Goal: Find specific page/section: Find specific page/section

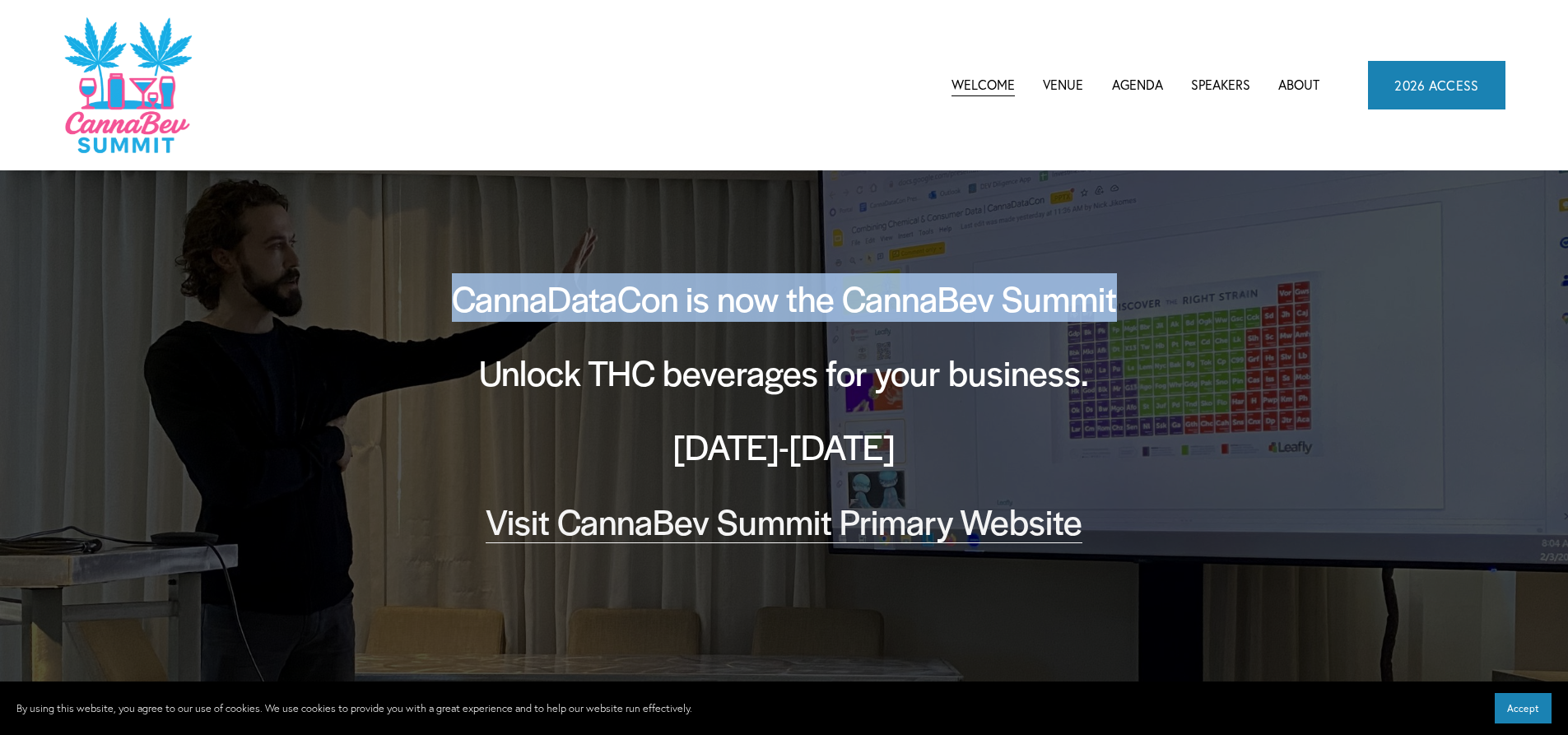
drag, startPoint x: 1116, startPoint y: 295, endPoint x: 454, endPoint y: 263, distance: 662.8
click at [454, 263] on div "CannaDataCon is now the CannaBev Summit Unlock THC beverages for your business.…" at bounding box center [783, 433] width 1113 height 526
copy h2 "CannaDataCon is now the CannaBev Summit"
drag, startPoint x: 907, startPoint y: 449, endPoint x: 442, endPoint y: 311, distance: 485.0
click at [442, 311] on div "CannaDataCon is now the CannaBev Summit Unlock THC beverages for your business.…" at bounding box center [784, 434] width 741 height 319
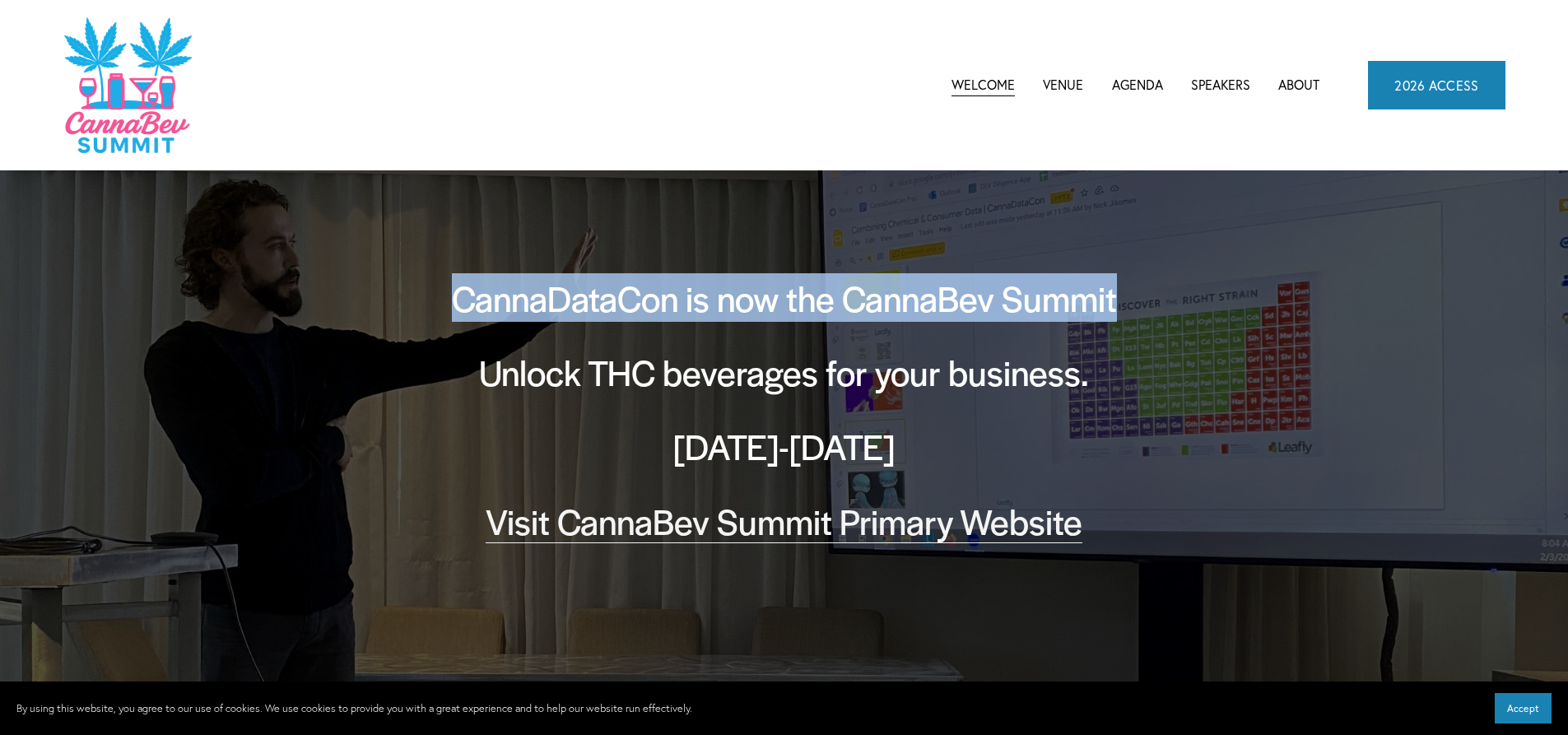
copy div "CannaDataCon is now the CannaBev Summit Unlock THC beverages for your business.…"
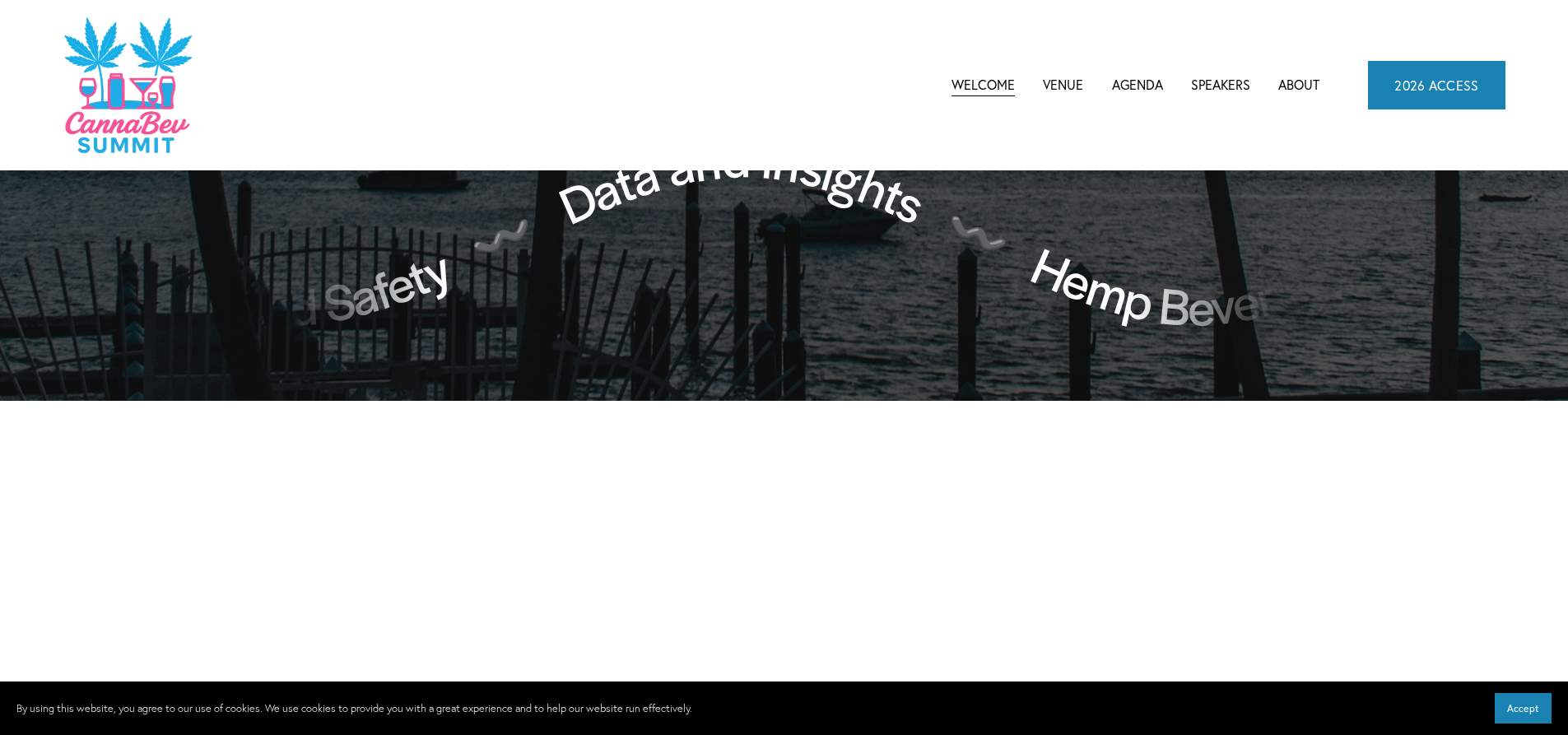
scroll to position [691, 0]
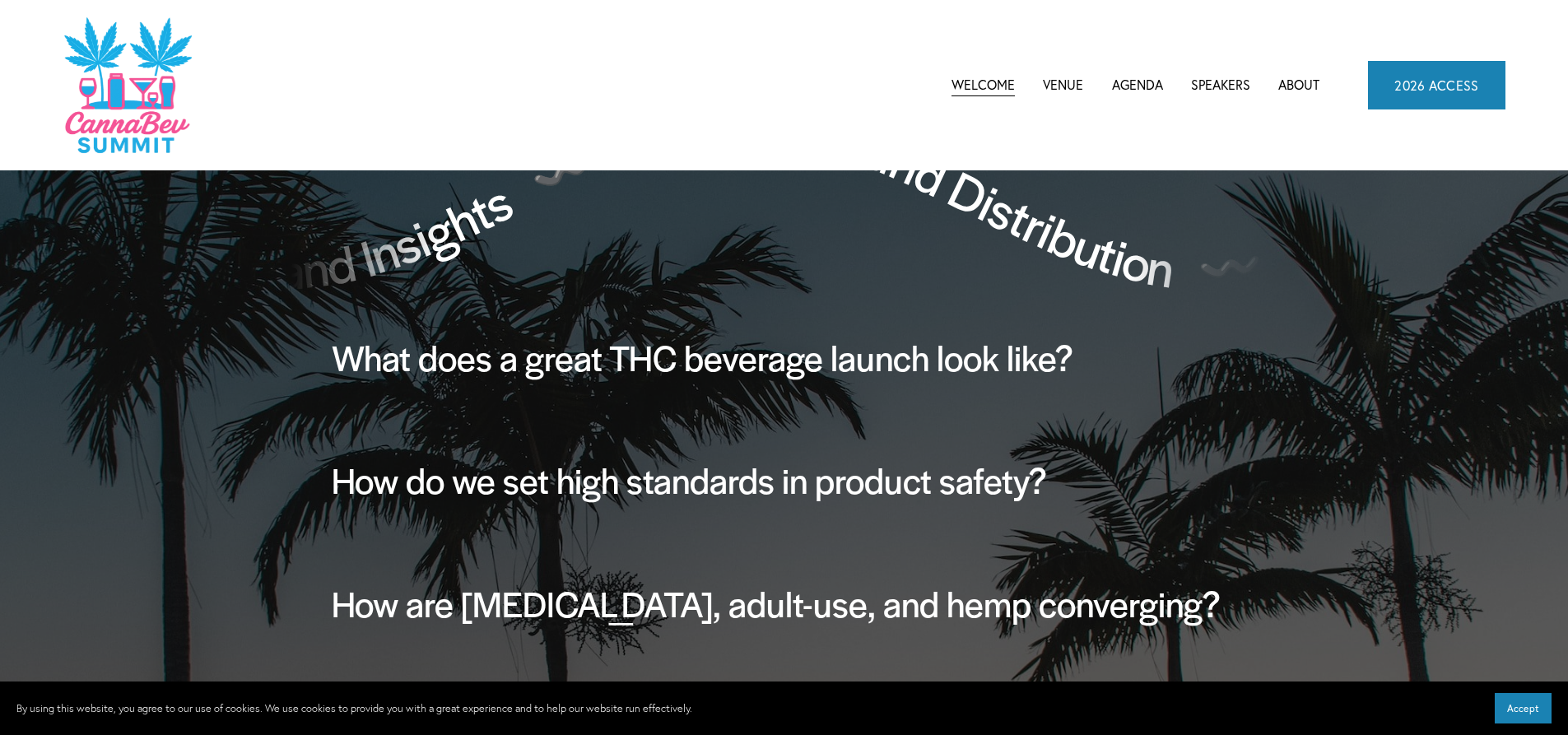
click at [1060, 80] on link "Venue" at bounding box center [1063, 85] width 40 height 24
